Goal: Information Seeking & Learning: Learn about a topic

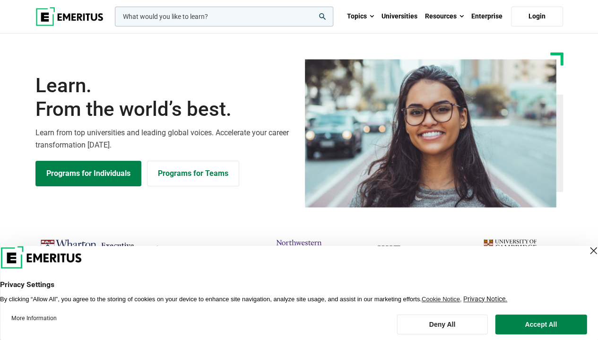
click at [586, 249] on div "Close Layer" at bounding box center [592, 250] width 13 height 13
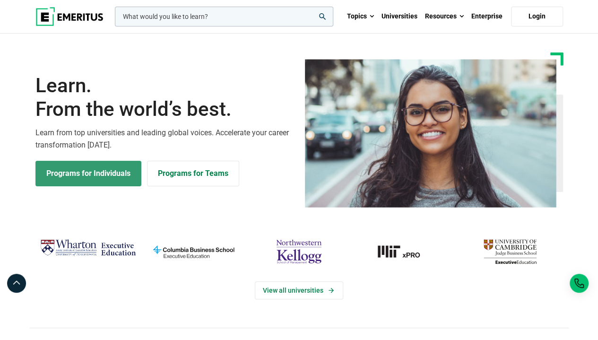
click at [95, 177] on link "Programs for Individuals" at bounding box center [88, 174] width 106 height 26
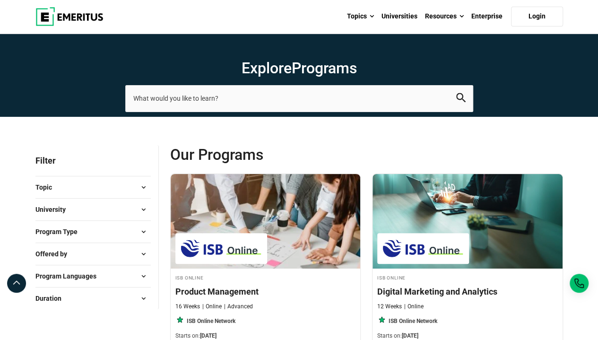
click at [117, 235] on button "Program Type" at bounding box center [92, 231] width 115 height 14
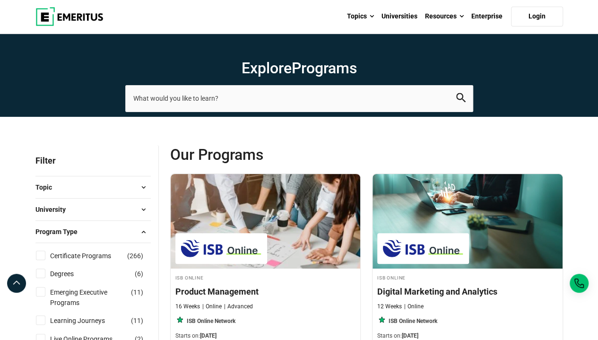
click at [117, 235] on button "Program Type" at bounding box center [92, 231] width 115 height 14
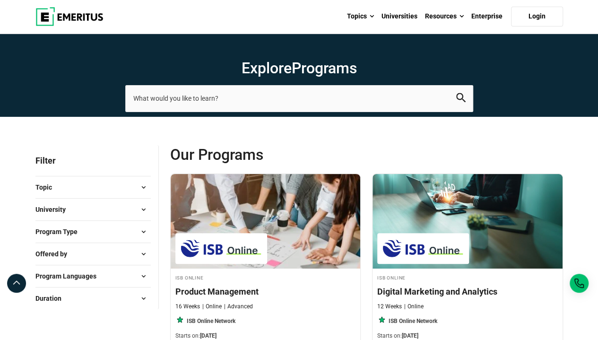
click at [126, 186] on button "Topic" at bounding box center [92, 187] width 115 height 14
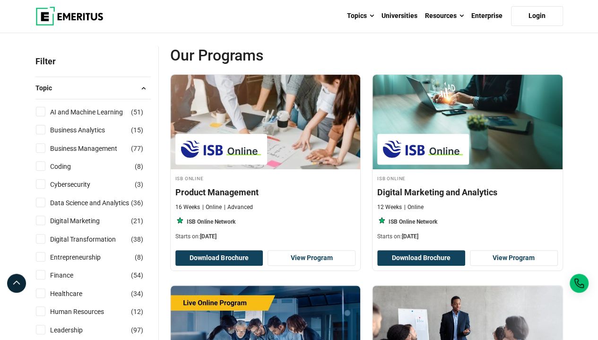
scroll to position [170, 0]
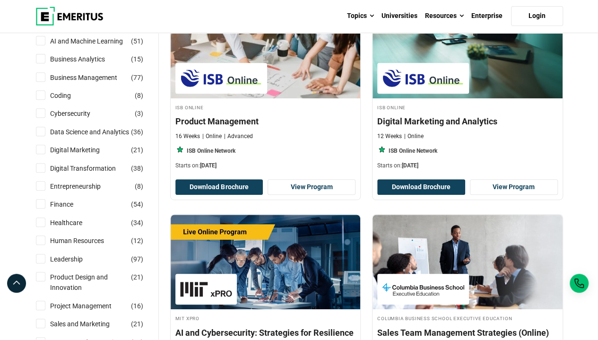
click at [41, 237] on input "Human Resources ( 12 )" at bounding box center [40, 239] width 9 height 9
checkbox input "true"
click at [40, 259] on input "Leadership ( 97 )" at bounding box center [40, 258] width 9 height 9
checkbox input "true"
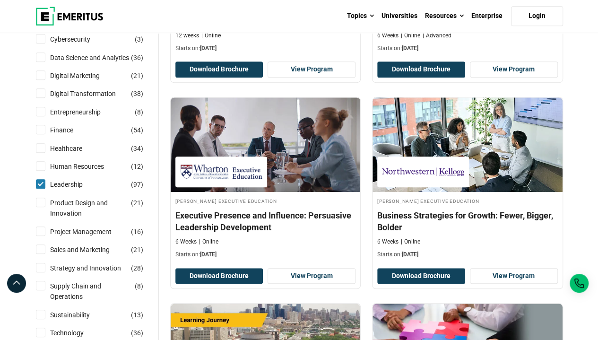
scroll to position [283, 0]
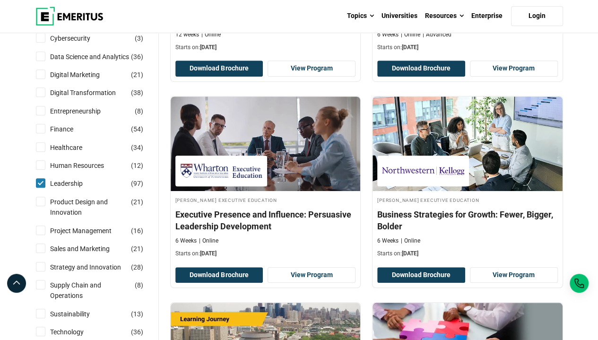
click at [41, 163] on input "Human Resources ( 12 )" at bounding box center [40, 164] width 9 height 9
checkbox input "true"
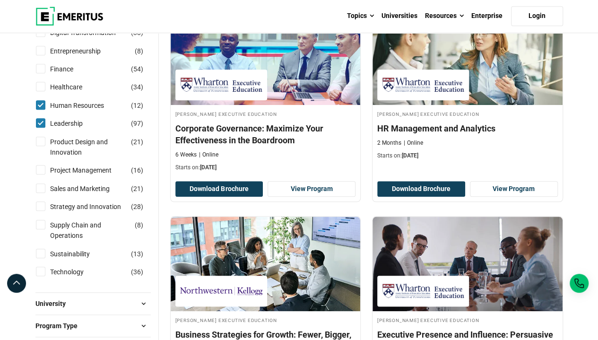
scroll to position [321, 0]
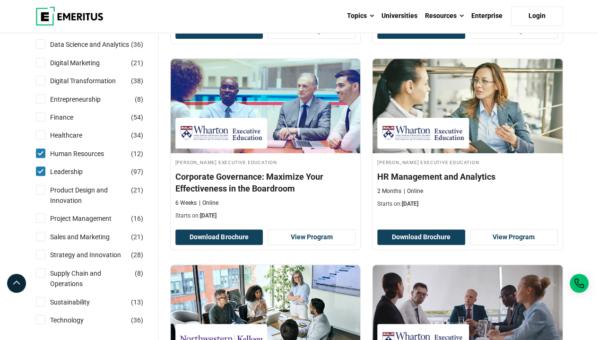
click at [40, 82] on input "Digital Transformation ( 38 )" at bounding box center [40, 80] width 9 height 9
checkbox input "true"
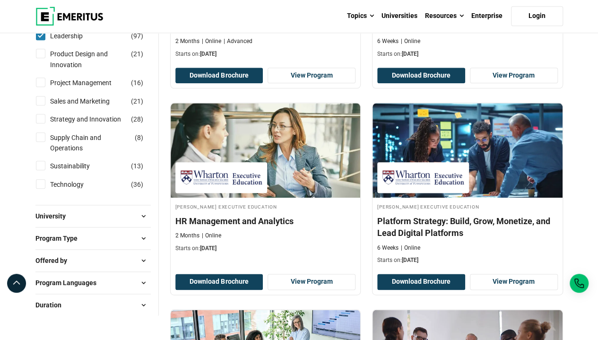
scroll to position [359, 0]
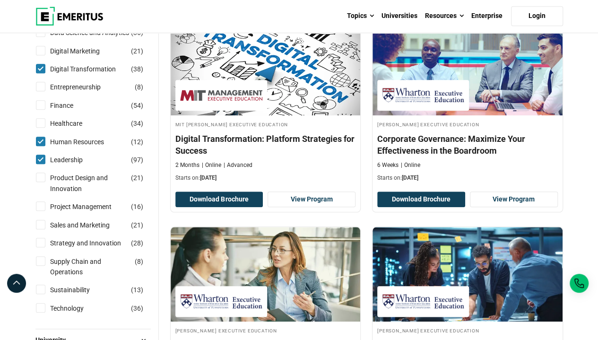
click at [41, 68] on input "Digital Transformation ( 38 )" at bounding box center [40, 68] width 9 height 9
checkbox input "false"
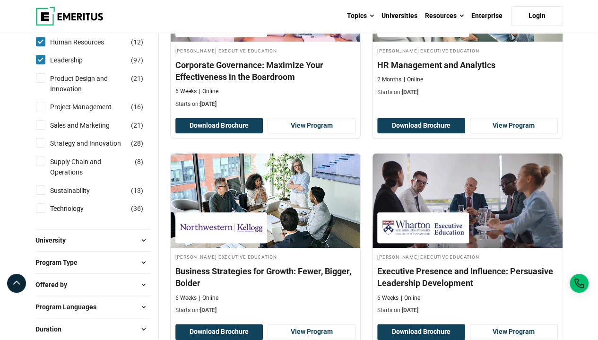
scroll to position [416, 0]
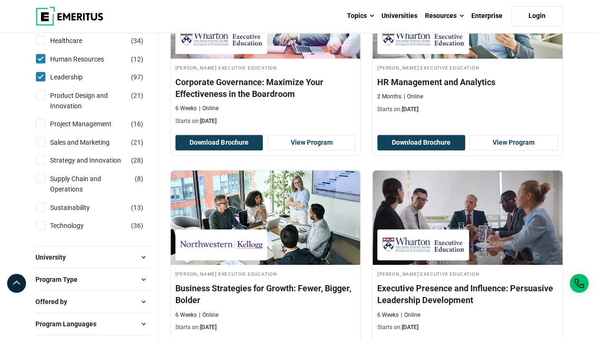
click at [41, 75] on input "Leadership ( 97 )" at bounding box center [40, 76] width 9 height 9
checkbox input "false"
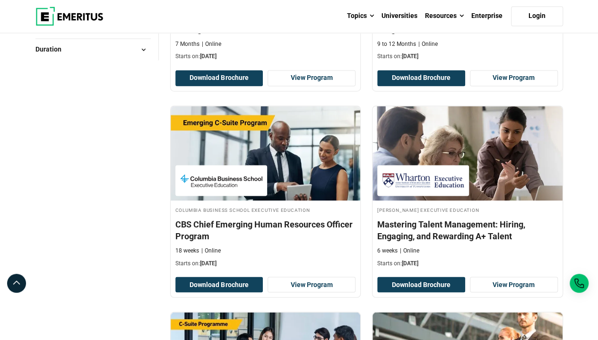
scroll to position [692, 0]
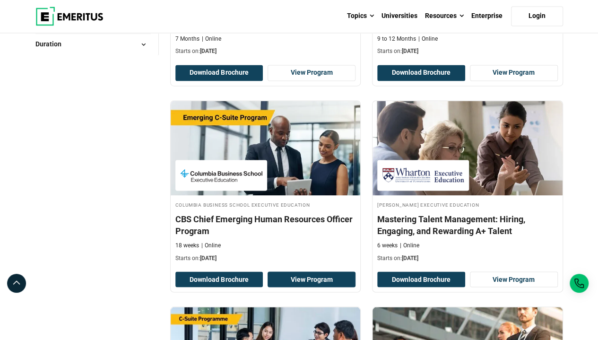
click at [290, 275] on link "View Program" at bounding box center [311, 279] width 88 height 16
click at [309, 273] on link "View Program" at bounding box center [311, 279] width 88 height 16
click at [98, 141] on div "Filter 1 Reset all × Human Resources × Filters 1 Reset Filters × Human Resource…" at bounding box center [97, 107] width 135 height 1308
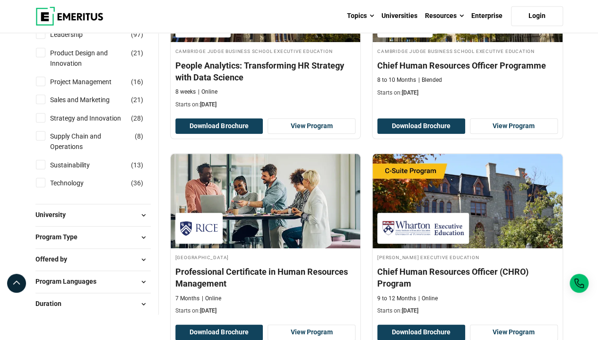
scroll to position [446, 0]
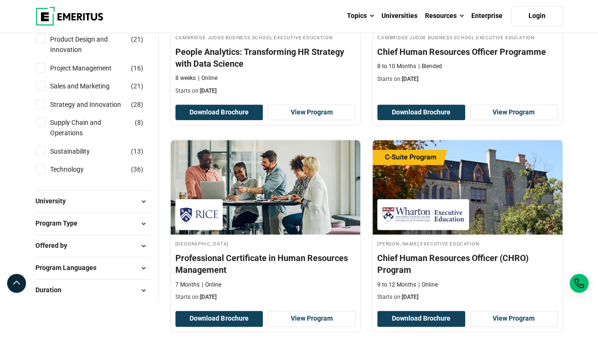
click at [135, 220] on button "Program Type" at bounding box center [92, 223] width 115 height 14
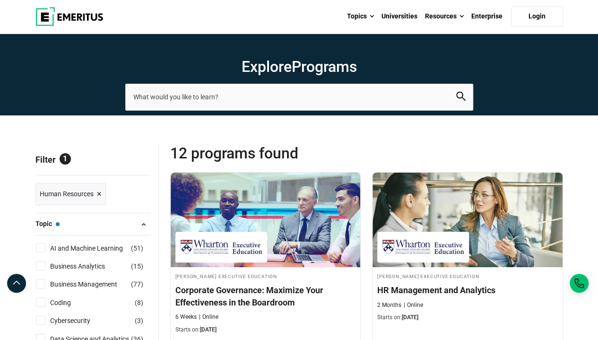
scroll to position [0, 0]
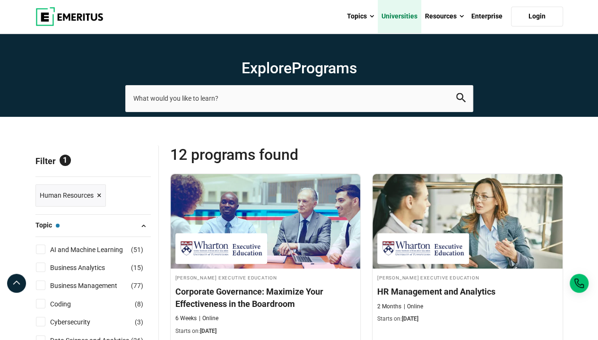
click at [407, 19] on link "Universities" at bounding box center [398, 16] width 43 height 33
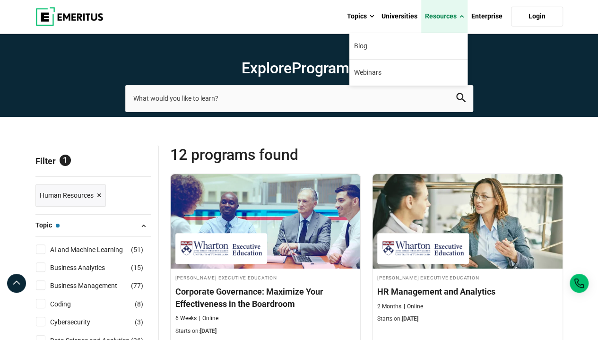
click at [458, 21] on link "Resources" at bounding box center [444, 16] width 46 height 33
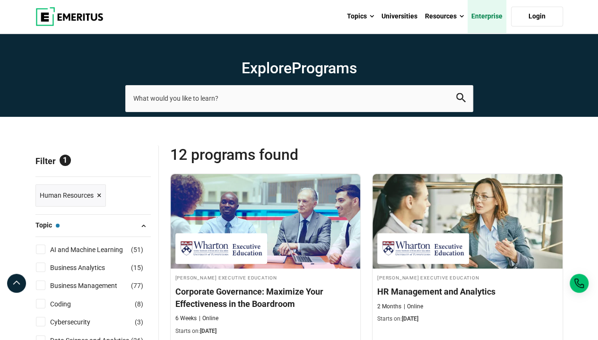
click at [488, 18] on link "Enterprise" at bounding box center [486, 16] width 39 height 33
